Goal: Information Seeking & Learning: Learn about a topic

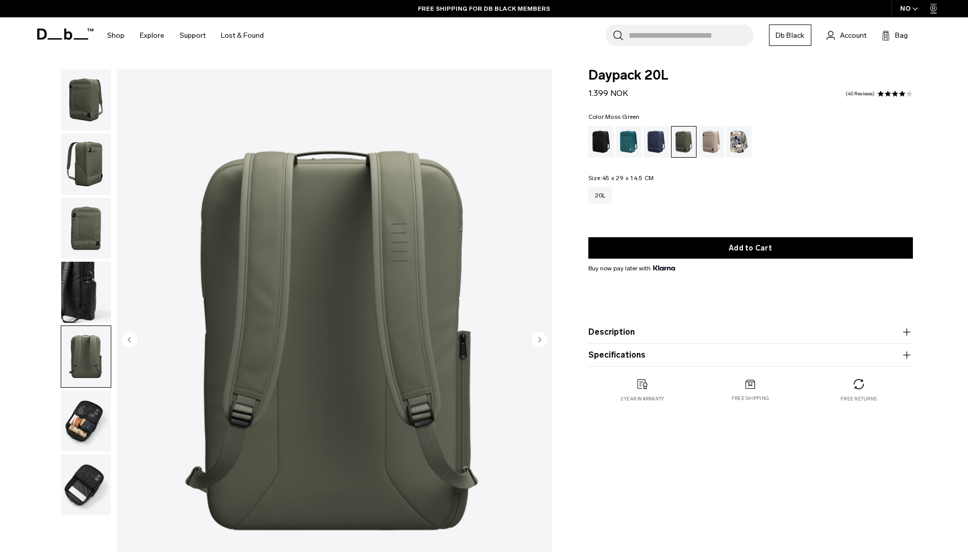
click at [88, 359] on img "button" at bounding box center [85, 356] width 49 height 61
click at [71, 424] on img "button" at bounding box center [85, 420] width 49 height 61
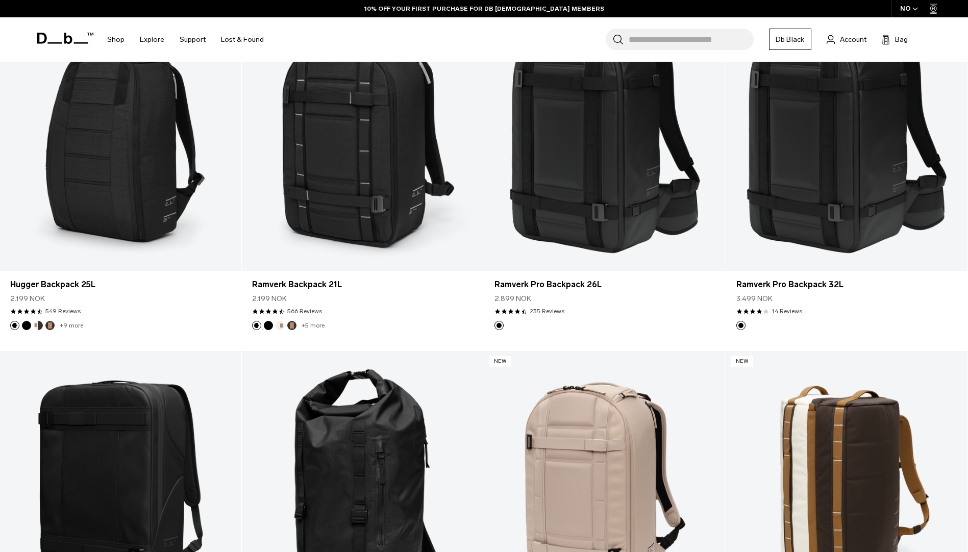
scroll to position [1291, 0]
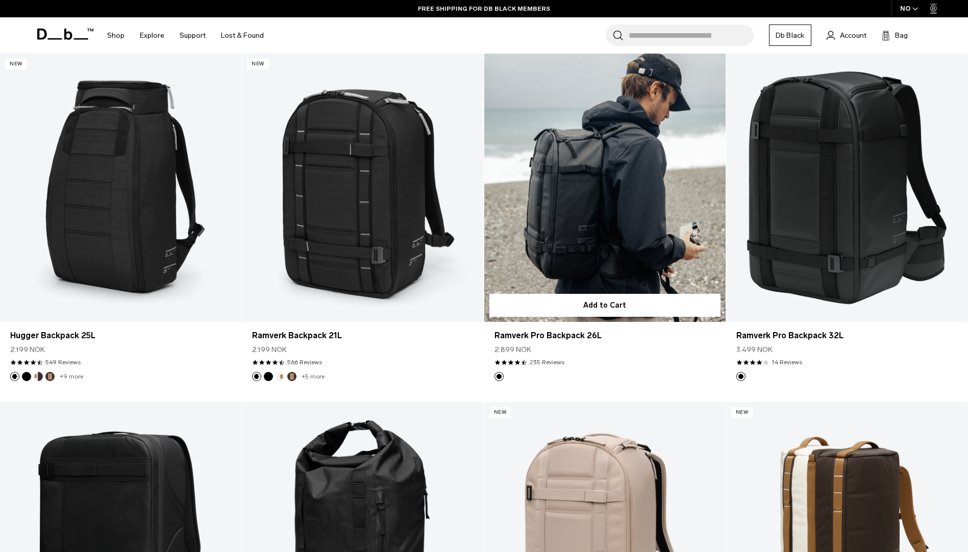
click at [671, 190] on link "Ramverk Pro Backpack 26L" at bounding box center [604, 188] width 241 height 268
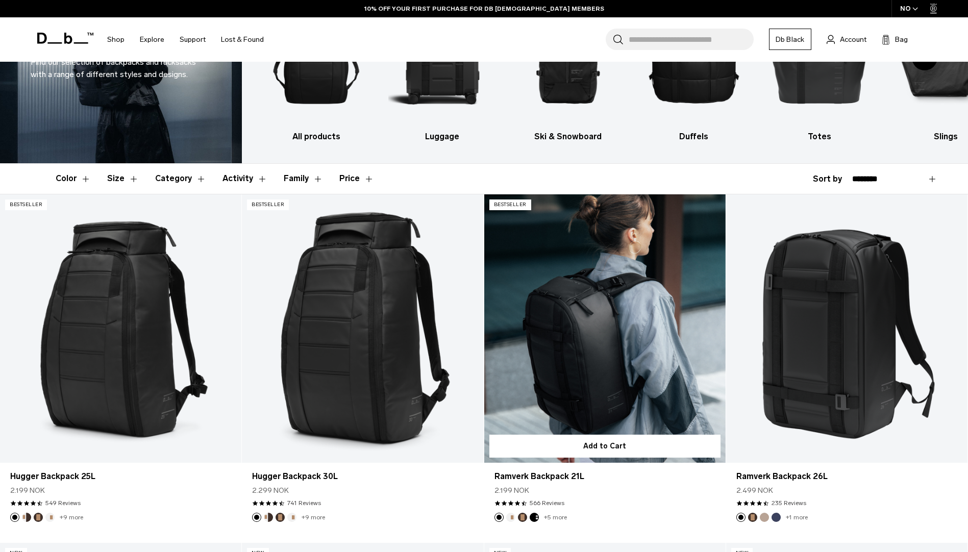
click at [602, 344] on link "Ramverk Backpack 21L" at bounding box center [604, 328] width 241 height 268
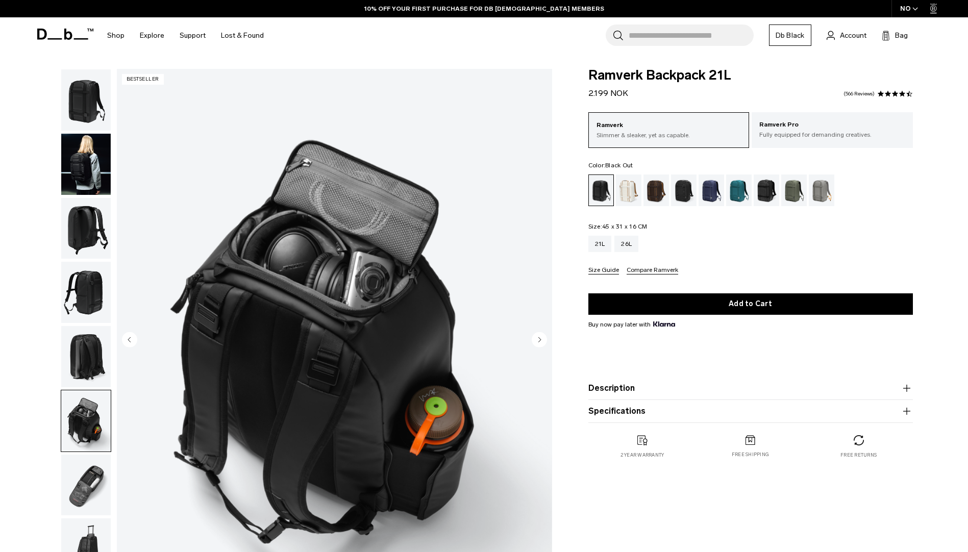
click at [102, 169] on img "button" at bounding box center [85, 164] width 49 height 61
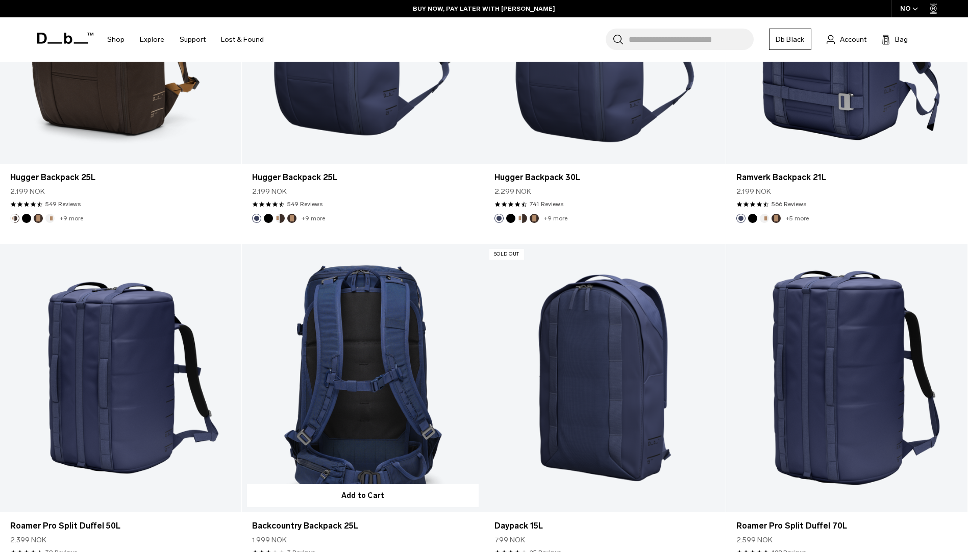
scroll to position [2298, 0]
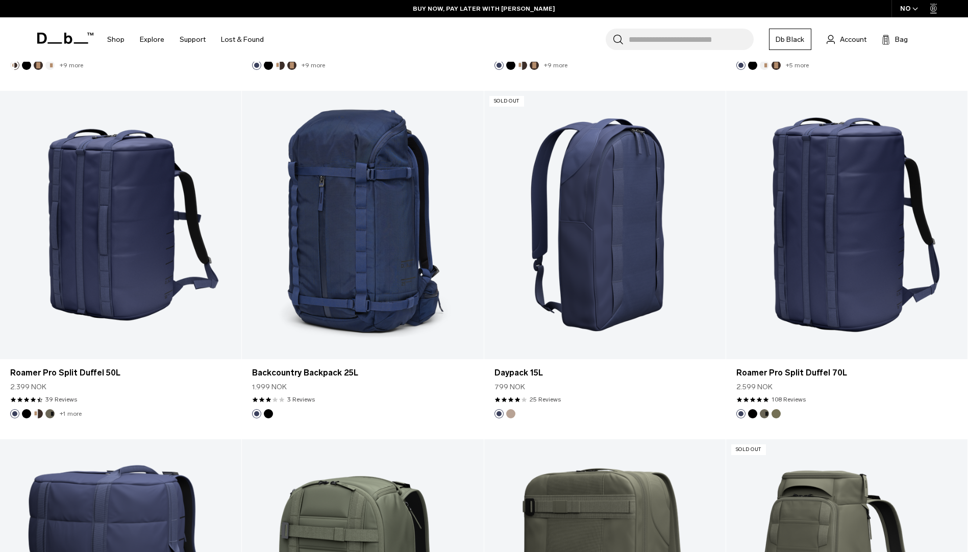
click at [597, 277] on link "Daypack 15L" at bounding box center [604, 225] width 241 height 268
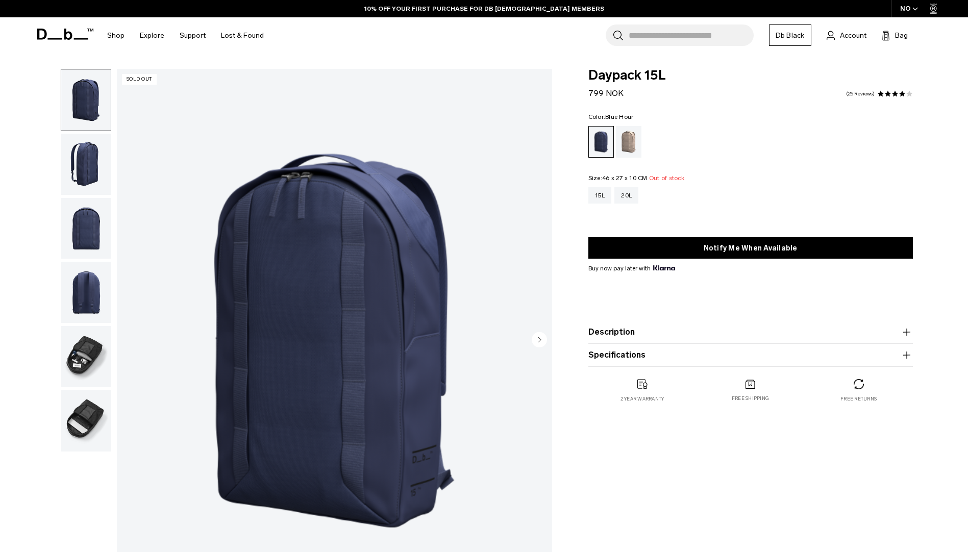
click at [87, 166] on img "button" at bounding box center [85, 164] width 49 height 61
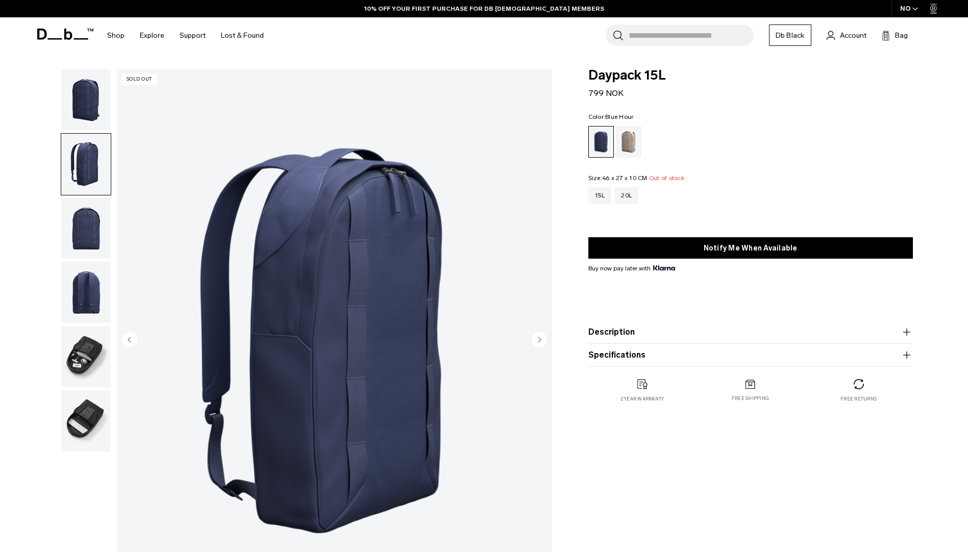
click at [83, 233] on img "button" at bounding box center [85, 228] width 49 height 61
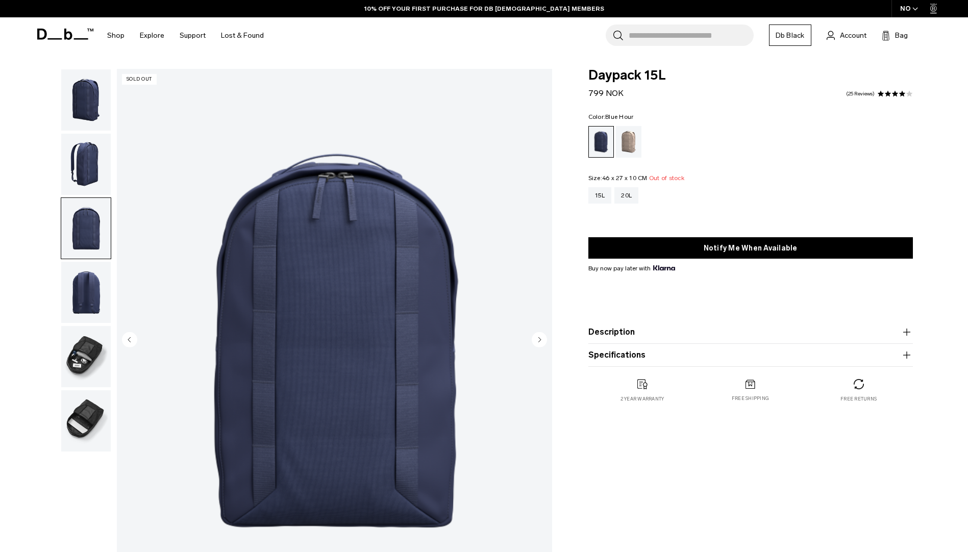
click at [88, 282] on img "button" at bounding box center [85, 292] width 49 height 61
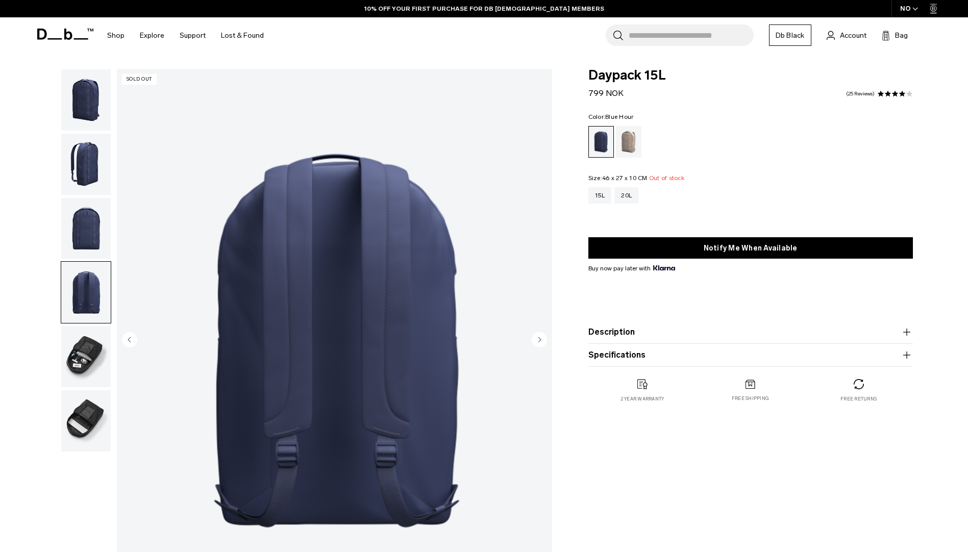
click at [86, 342] on img "button" at bounding box center [85, 356] width 49 height 61
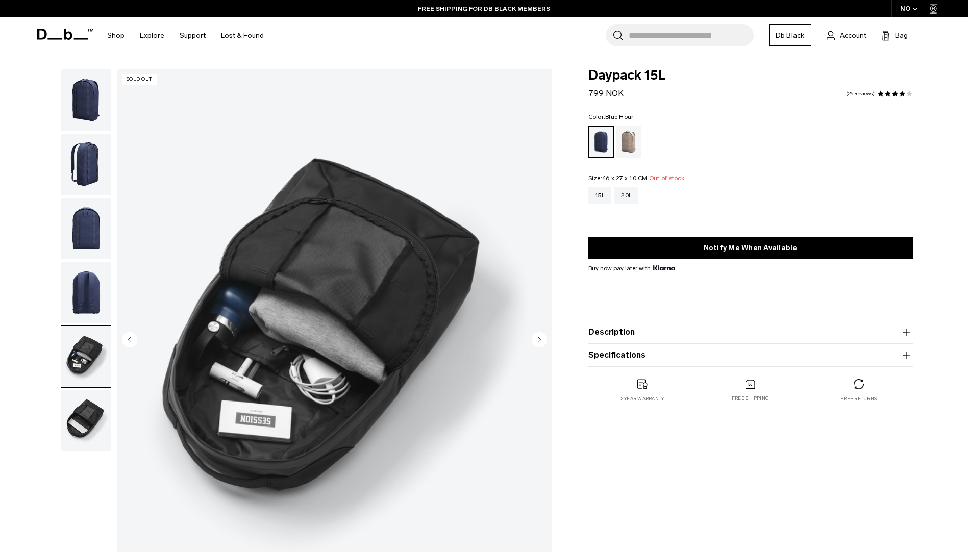
click at [84, 421] on img "button" at bounding box center [85, 420] width 49 height 61
